Goal: Task Accomplishment & Management: Manage account settings

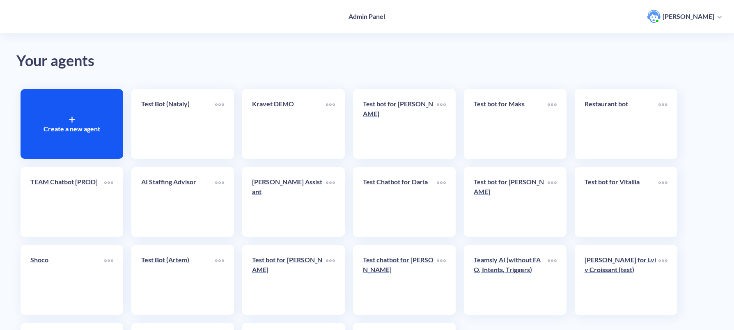
click at [70, 120] on icon at bounding box center [71, 120] width 5 height 0
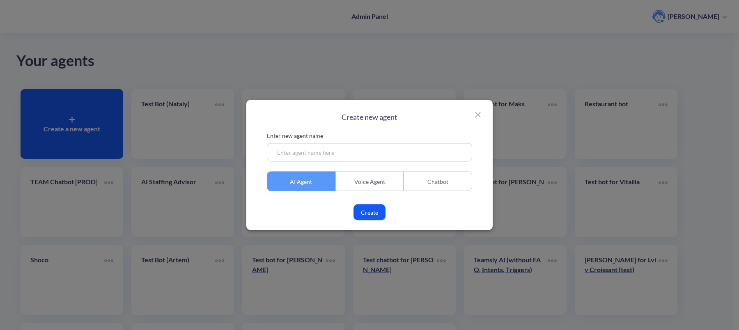
click at [321, 158] on input at bounding box center [369, 152] width 205 height 18
type input "Test Bot (Valeriia)"
click at [447, 178] on div "Chatbot" at bounding box center [438, 182] width 69 height 20
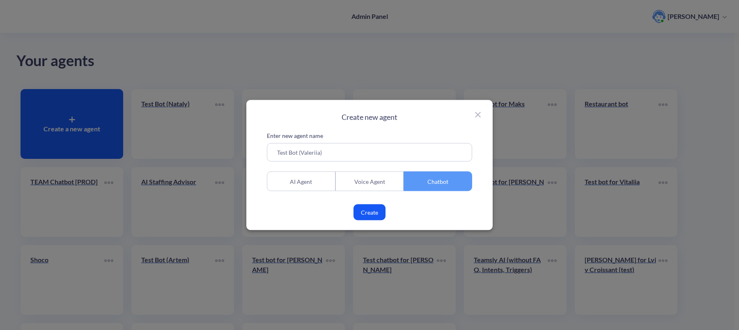
click at [374, 212] on button "Create" at bounding box center [369, 212] width 32 height 16
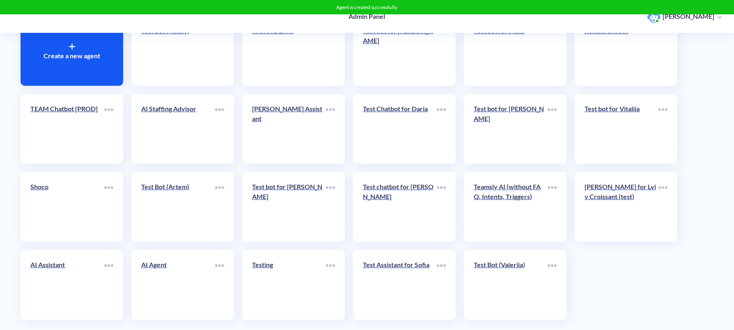
scroll to position [83, 0]
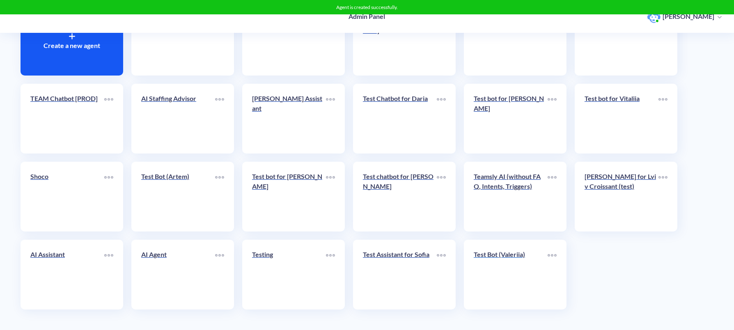
click at [516, 264] on div "Test Bot (Valeriia)" at bounding box center [511, 258] width 74 height 16
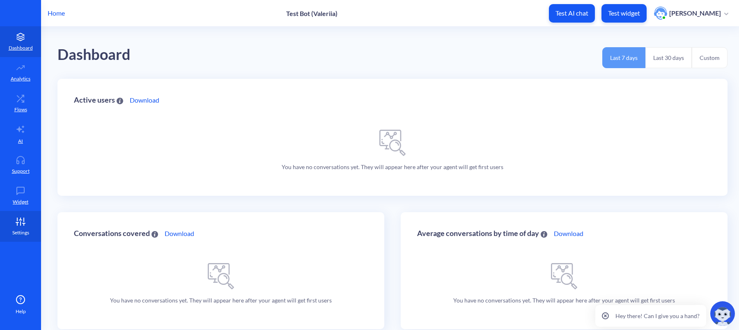
click at [22, 219] on icon at bounding box center [20, 222] width 16 height 8
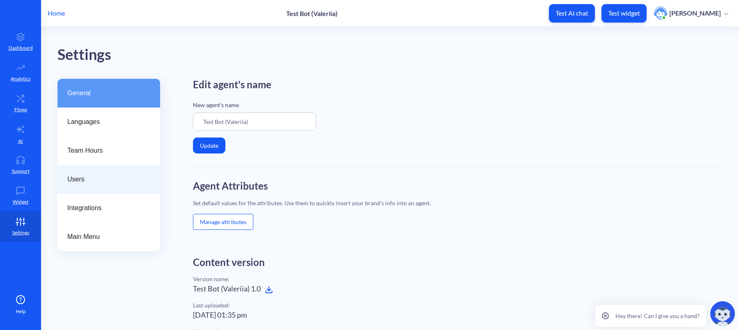
click at [109, 173] on div "Users" at bounding box center [108, 179] width 103 height 29
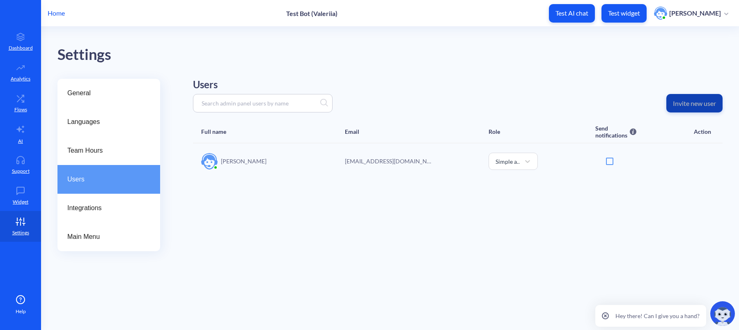
click at [688, 97] on button "Invite new user" at bounding box center [694, 103] width 56 height 18
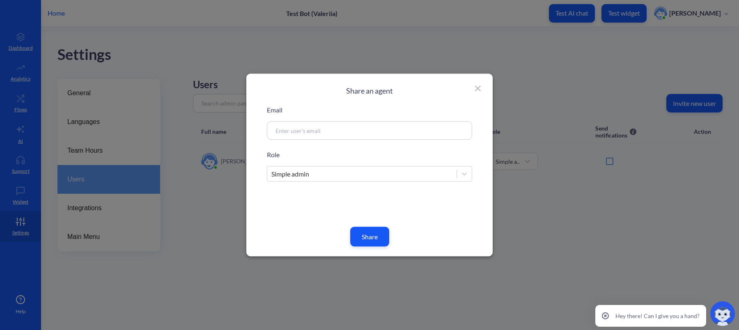
click at [342, 135] on div at bounding box center [369, 131] width 205 height 18
click at [342, 135] on input at bounding box center [359, 130] width 177 height 9
paste input "[EMAIL_ADDRESS][DOMAIN_NAME]"
type input "[EMAIL_ADDRESS][DOMAIN_NAME]"
click at [332, 174] on div "Simple admin" at bounding box center [361, 174] width 189 height 15
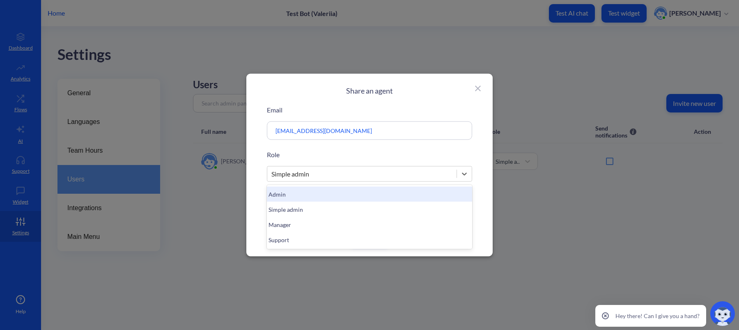
click at [286, 192] on div "Admin" at bounding box center [369, 194] width 205 height 15
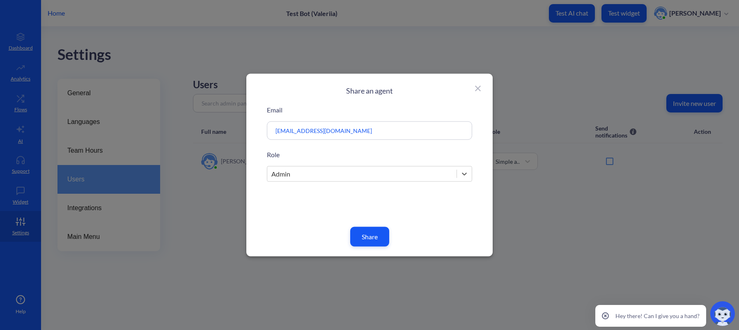
click at [371, 233] on button "Share" at bounding box center [369, 237] width 39 height 20
